Goal: Task Accomplishment & Management: Complete application form

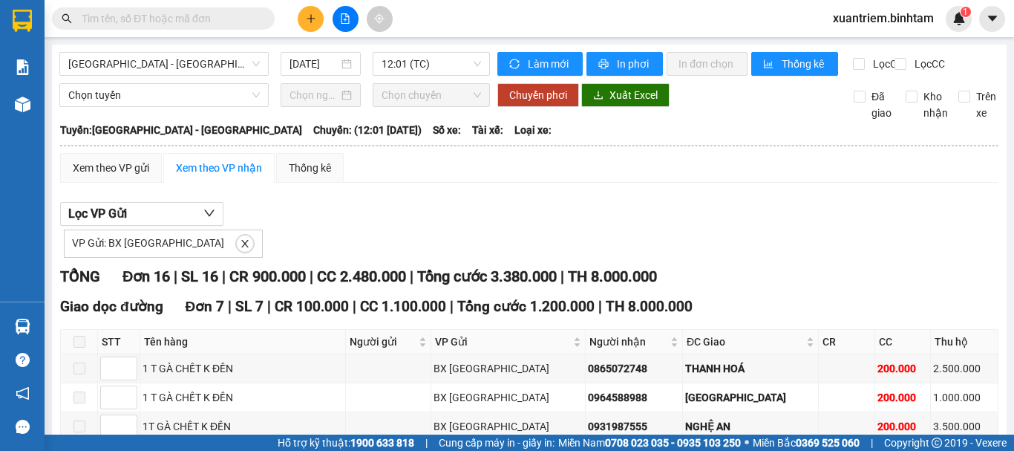
scroll to position [445, 0]
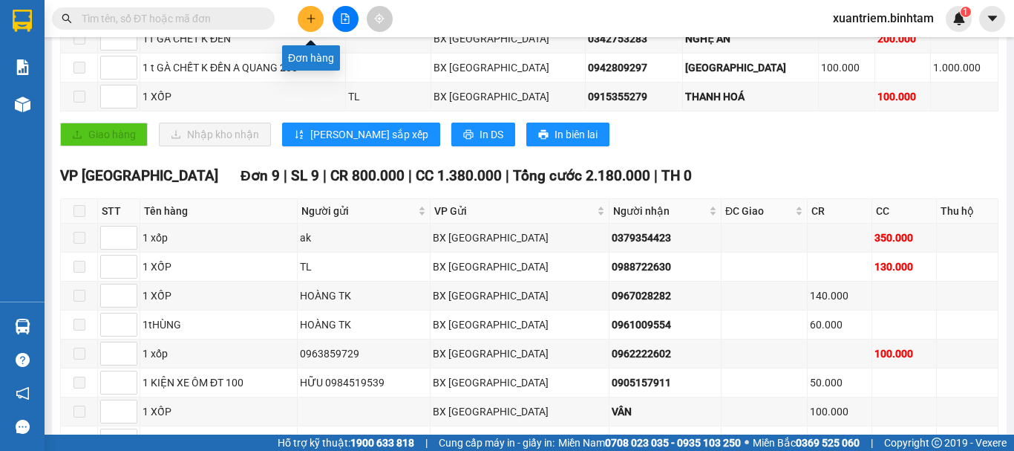
click at [310, 17] on icon "plus" at bounding box center [311, 18] width 10 height 10
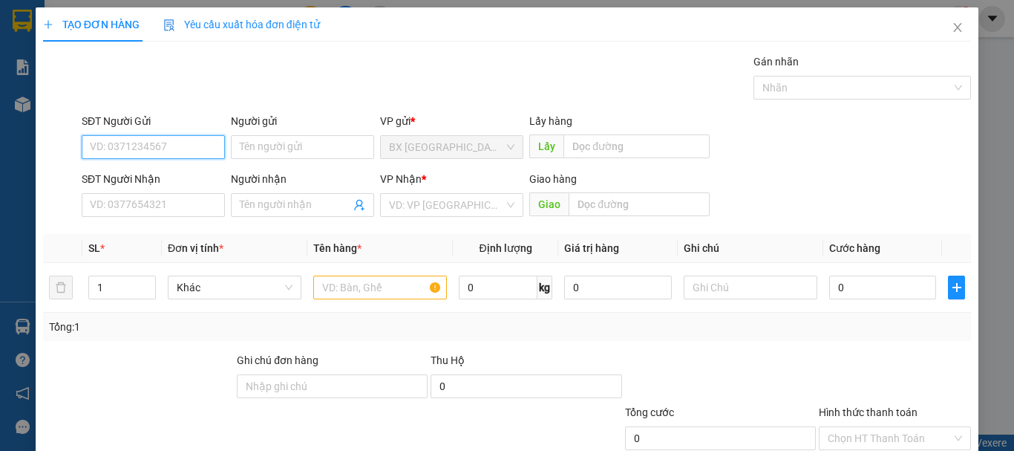
click at [166, 146] on input "SĐT Người Gửi" at bounding box center [153, 147] width 143 height 24
type input "0854774235"
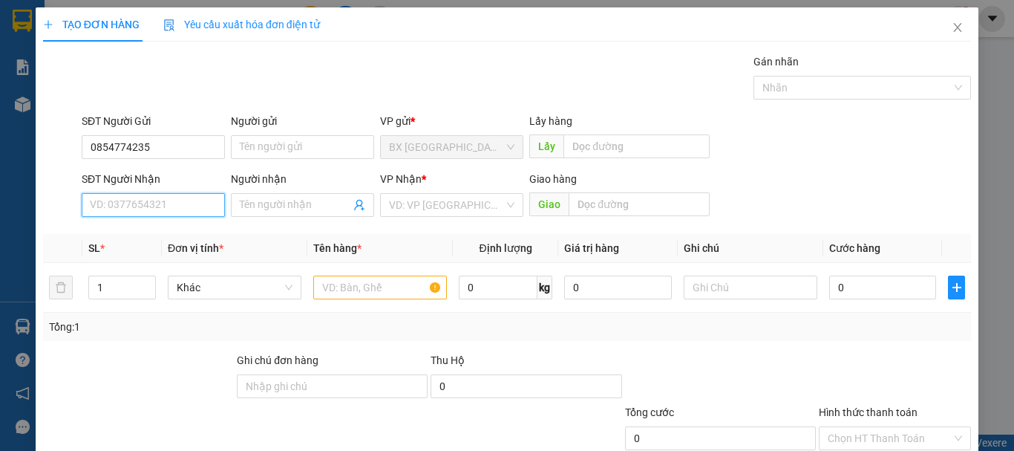
click at [177, 203] on input "SĐT Người Nhận" at bounding box center [153, 205] width 143 height 24
type input "0334881741"
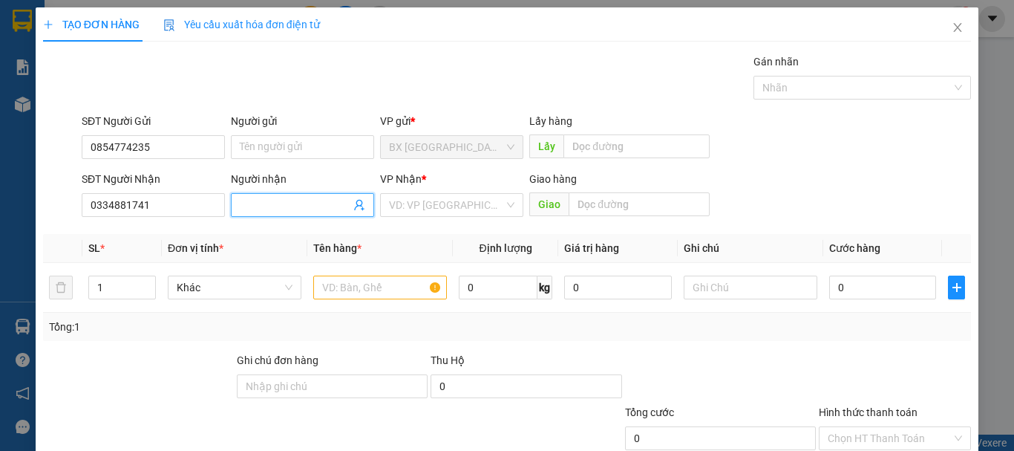
click at [282, 197] on input "Người nhận" at bounding box center [295, 205] width 111 height 16
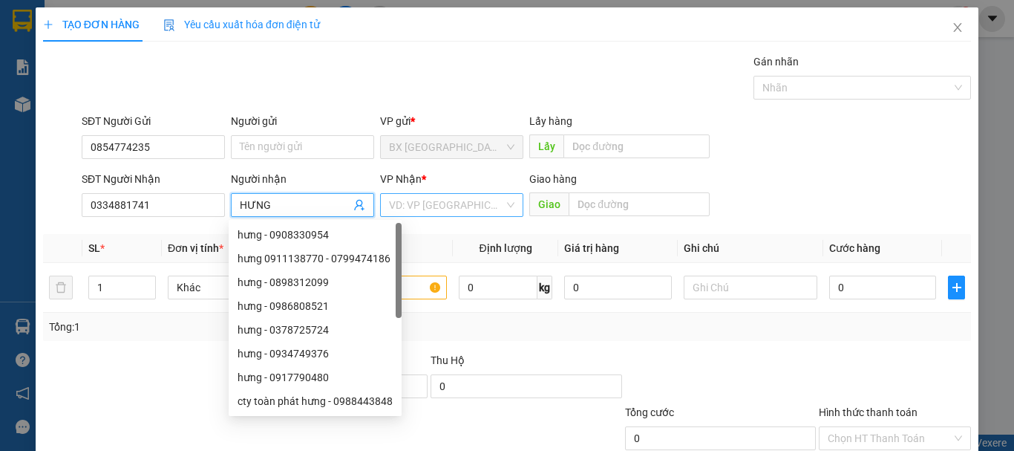
type input "HƯNG"
click at [440, 209] on input "search" at bounding box center [446, 205] width 115 height 22
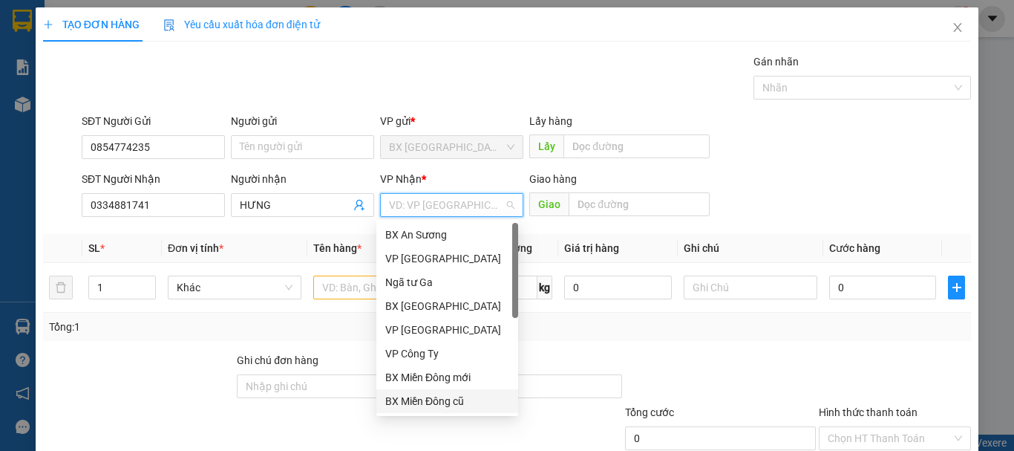
click at [427, 409] on div "BX Miền Đông cũ" at bounding box center [447, 401] width 142 height 24
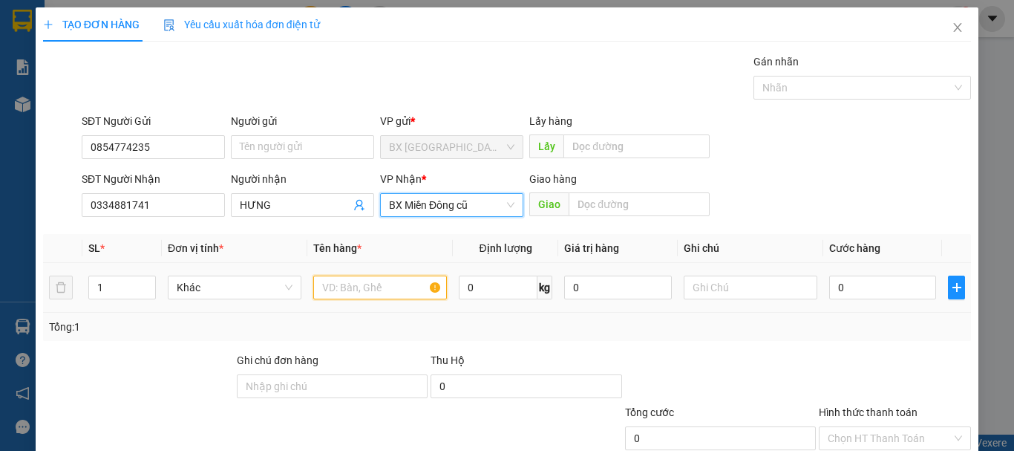
click at [386, 284] on input "text" at bounding box center [380, 287] width 134 height 24
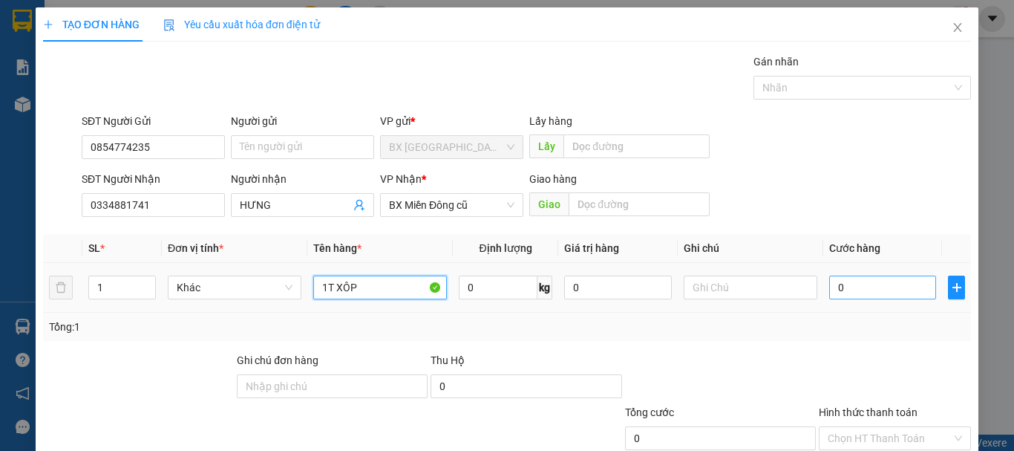
type input "1T XÔP"
click at [860, 291] on input "0" at bounding box center [882, 287] width 107 height 24
type input "5"
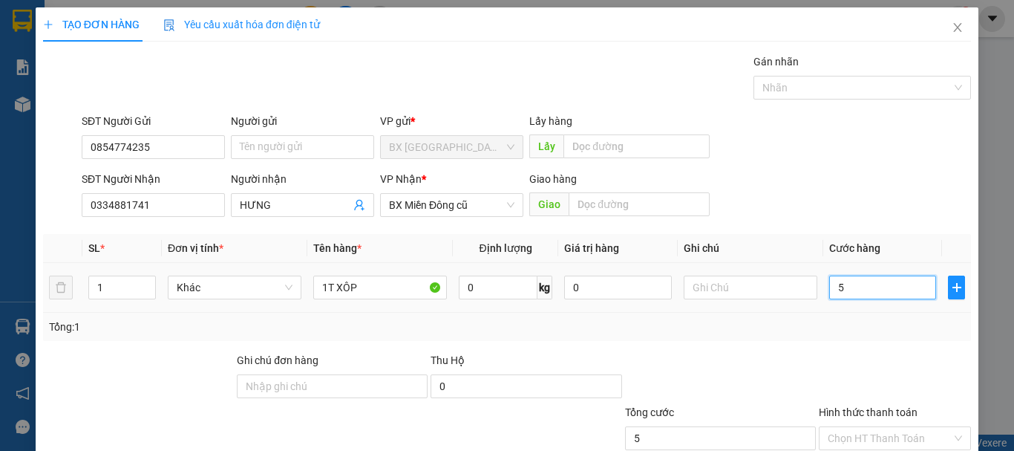
type input "50"
type input "500"
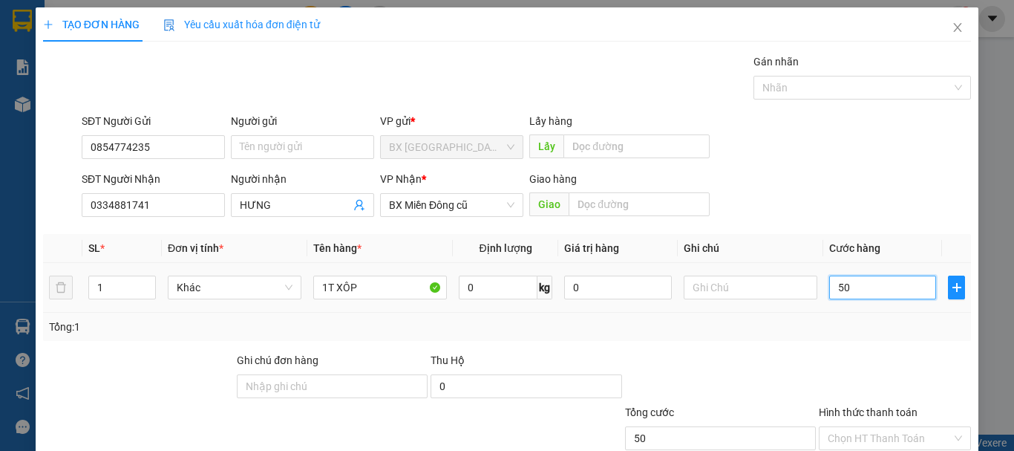
type input "500"
type input "5.000"
type input "50.000"
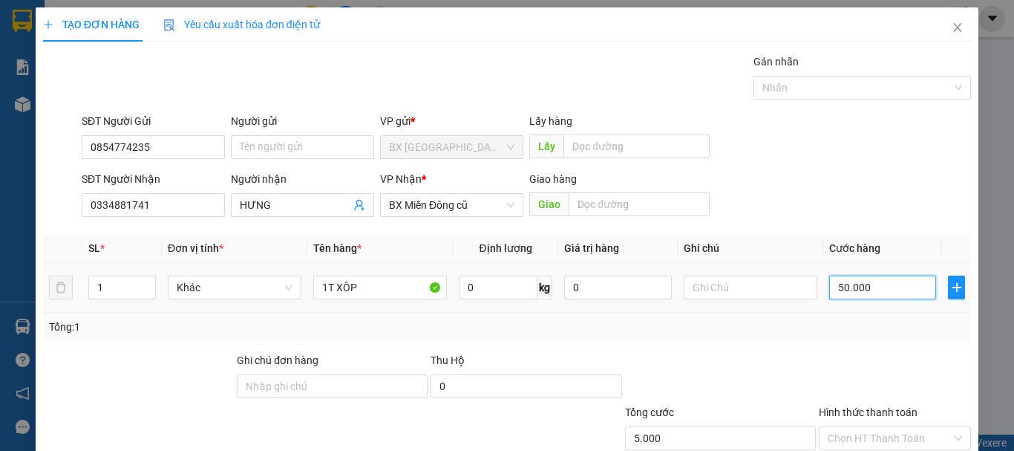
type input "50.000"
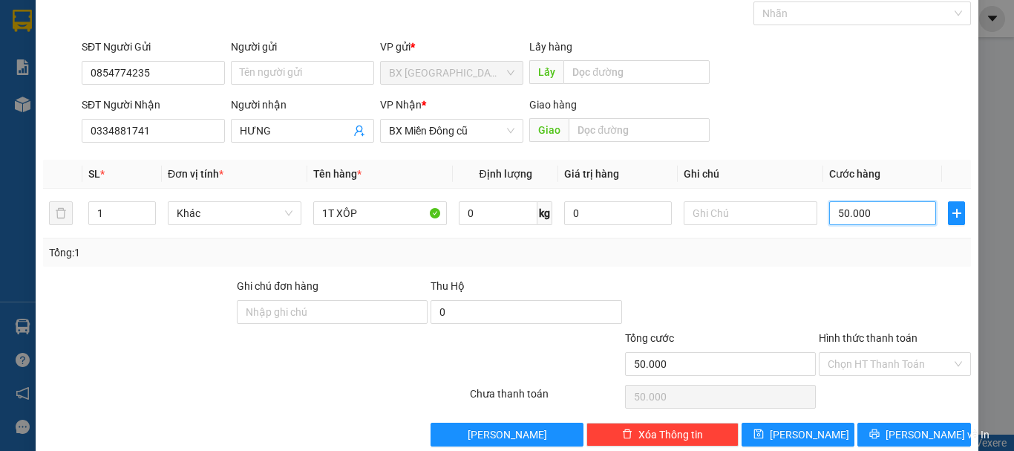
scroll to position [99, 0]
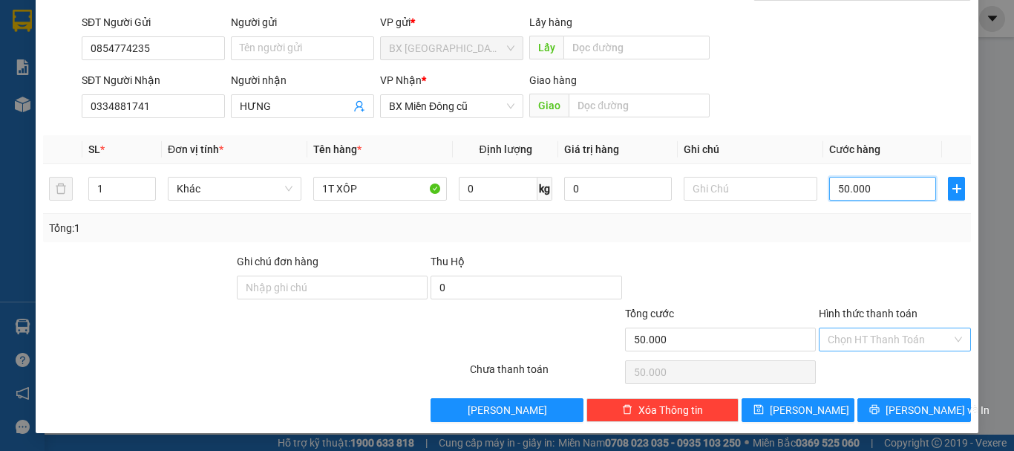
type input "50.000"
click at [895, 339] on input "Hình thức thanh toán" at bounding box center [890, 339] width 124 height 22
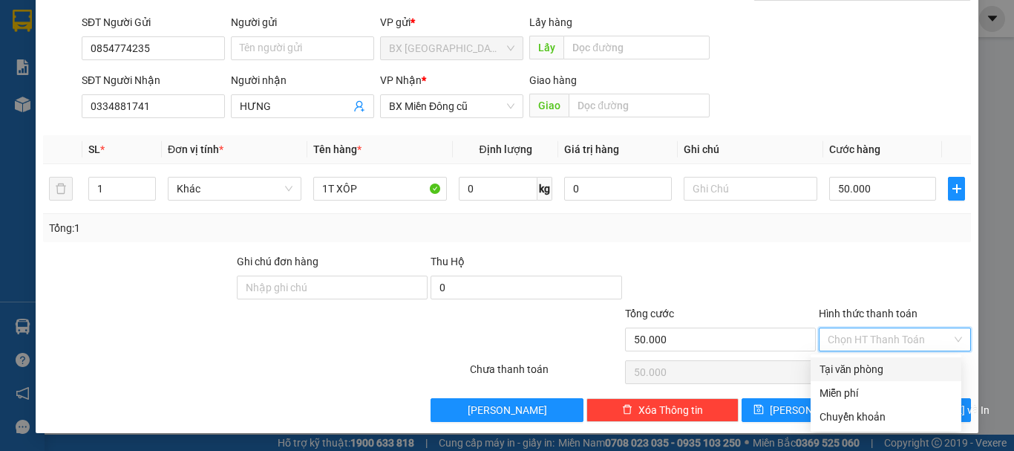
click at [719, 265] on div at bounding box center [721, 279] width 194 height 52
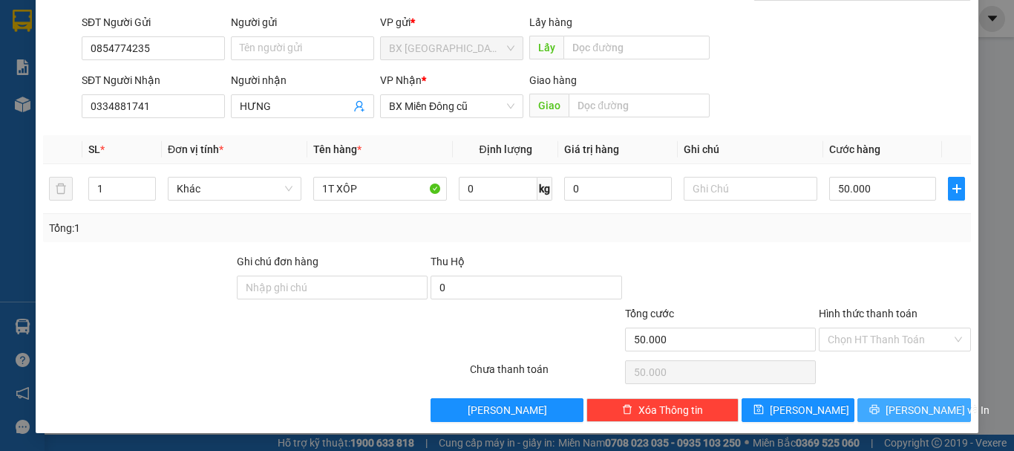
click at [898, 402] on span "[PERSON_NAME] và In" at bounding box center [938, 410] width 104 height 16
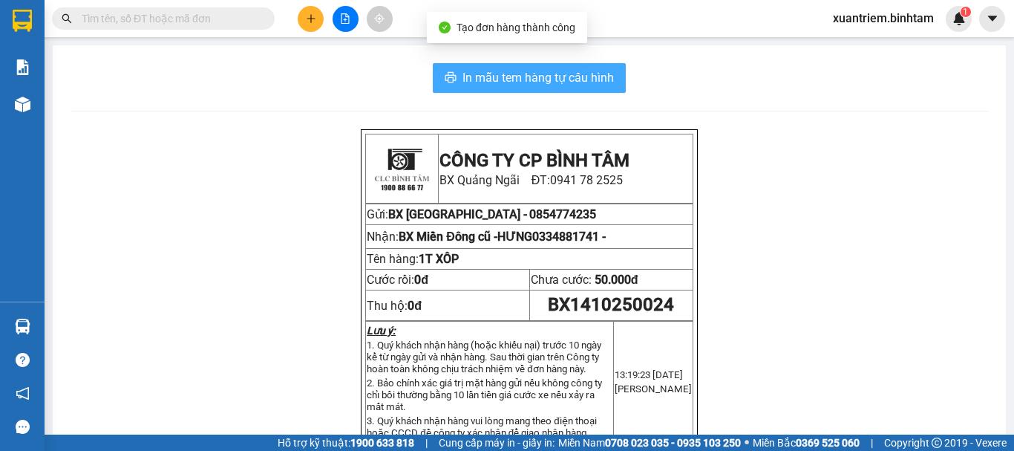
click at [592, 79] on span "In mẫu tem hàng tự cấu hình" at bounding box center [538, 77] width 151 height 19
